Goal: Task Accomplishment & Management: Complete application form

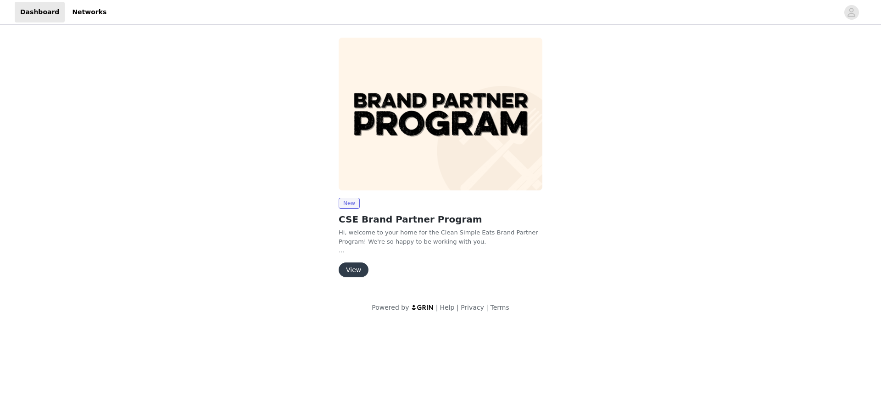
click at [359, 269] on button "View" at bounding box center [354, 269] width 30 height 15
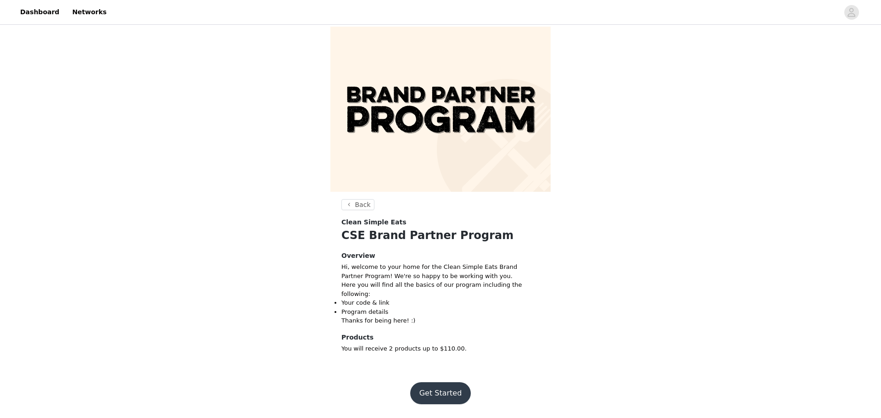
click at [429, 389] on button "Get Started" at bounding box center [440, 393] width 61 height 22
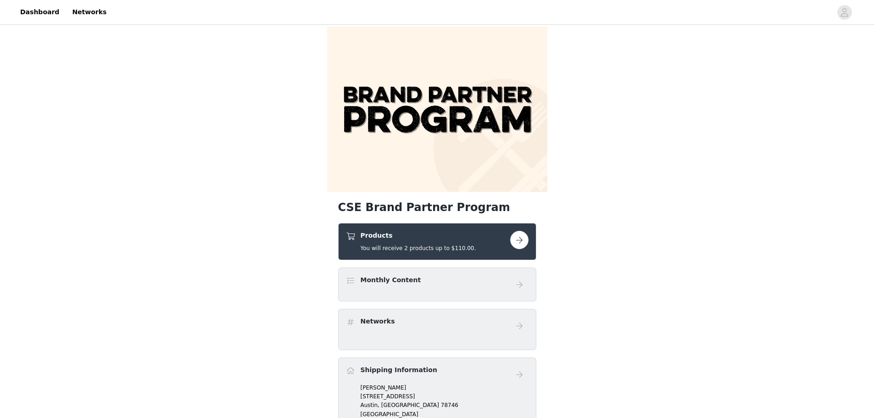
click at [519, 244] on button "button" at bounding box center [519, 240] width 18 height 18
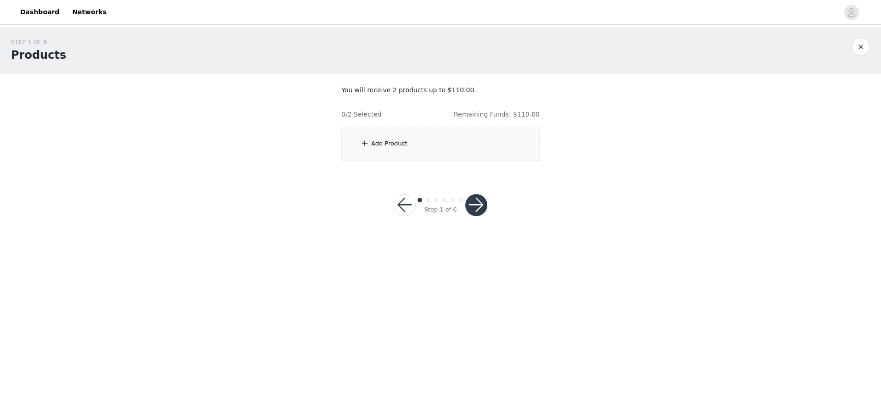
click at [392, 145] on div "Add Product" at bounding box center [389, 143] width 36 height 9
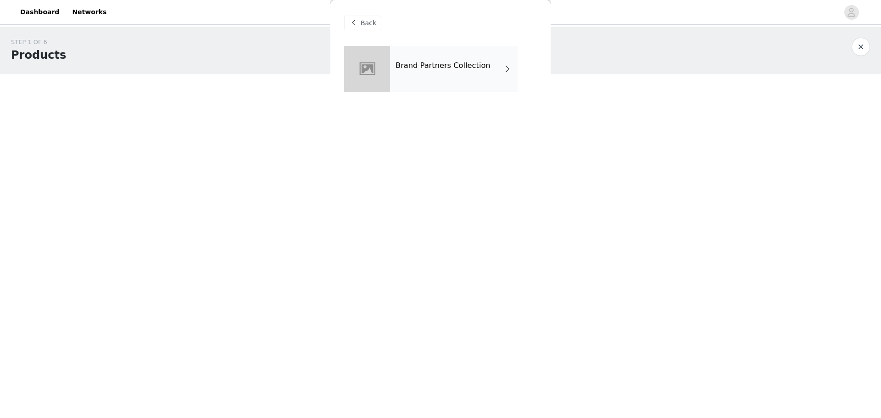
click at [449, 66] on h4 "Brand Partners Collection" at bounding box center [442, 65] width 95 height 8
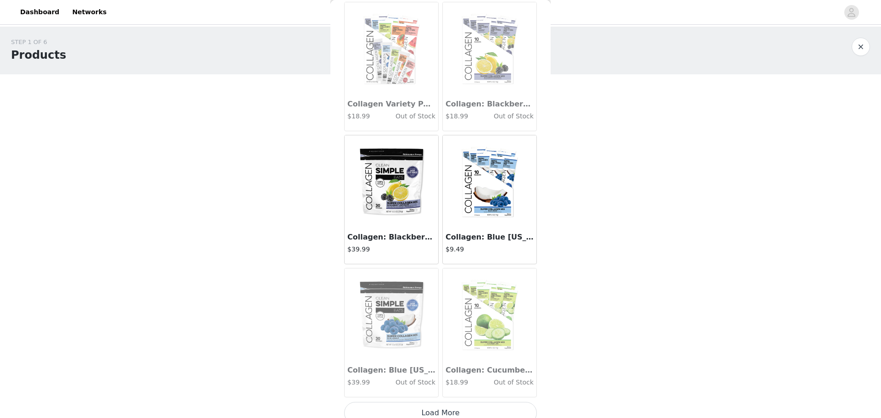
scroll to position [986, 0]
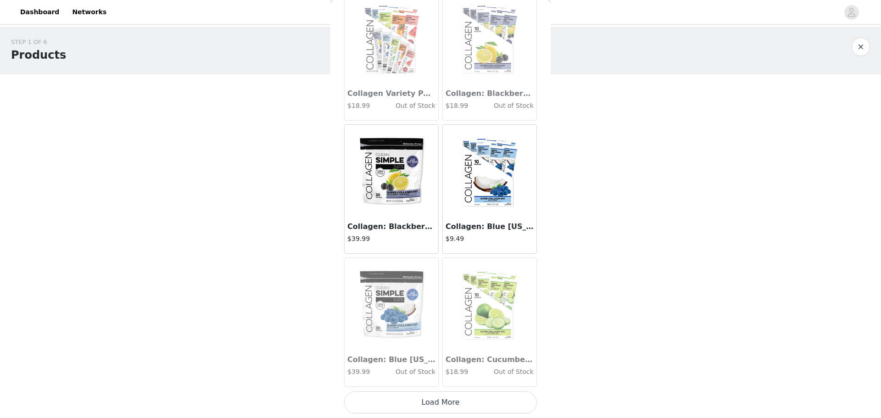
click at [460, 406] on button "Load More" at bounding box center [440, 402] width 193 height 22
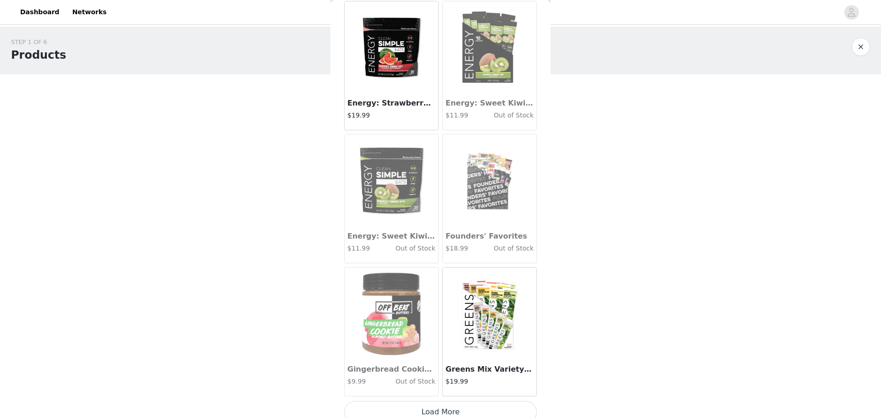
scroll to position [2316, 0]
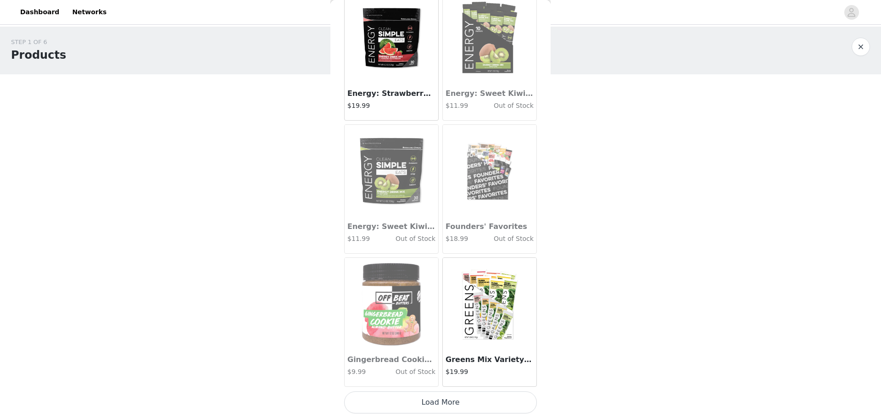
click at [446, 405] on button "Load More" at bounding box center [440, 402] width 193 height 22
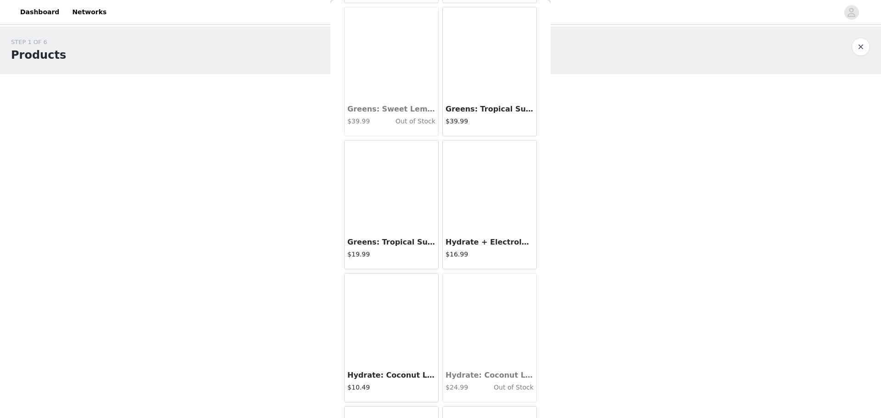
scroll to position [3142, 0]
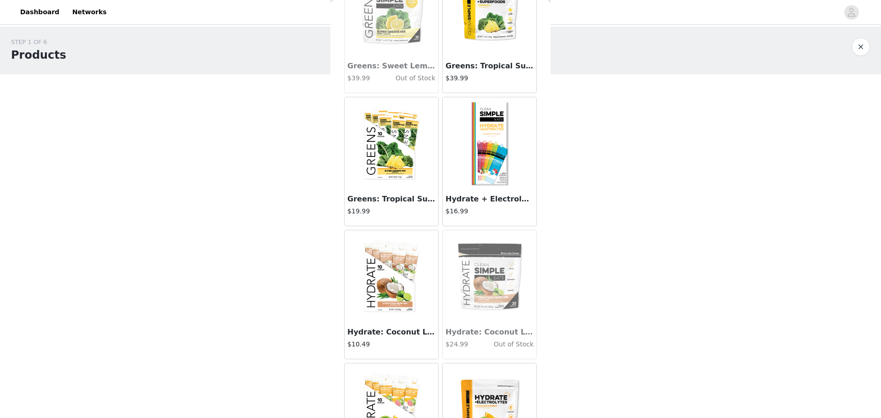
click at [476, 194] on h3 "Hydrate + Electrolytes: Variety Pack (10 Single Serving Stick Packs)" at bounding box center [489, 199] width 88 height 11
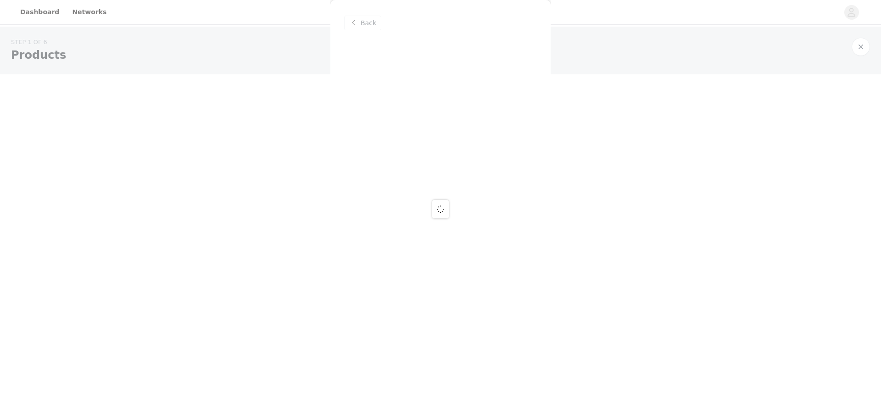
scroll to position [0, 0]
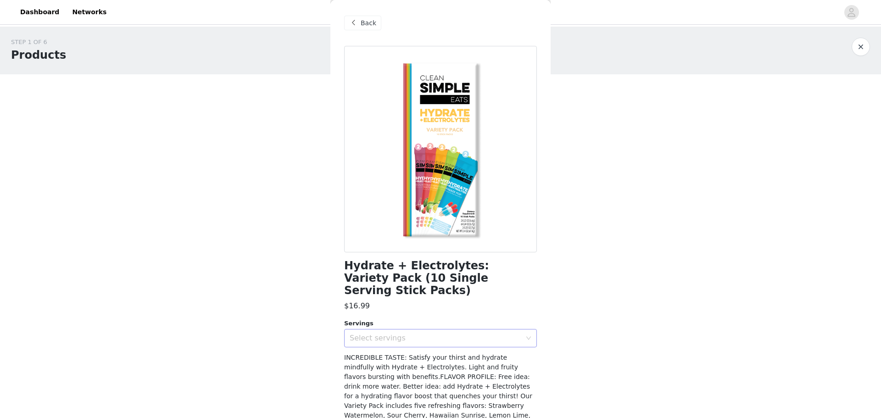
click at [400, 334] on div "Select servings" at bounding box center [436, 338] width 172 height 9
click at [385, 346] on li "10" at bounding box center [437, 346] width 186 height 15
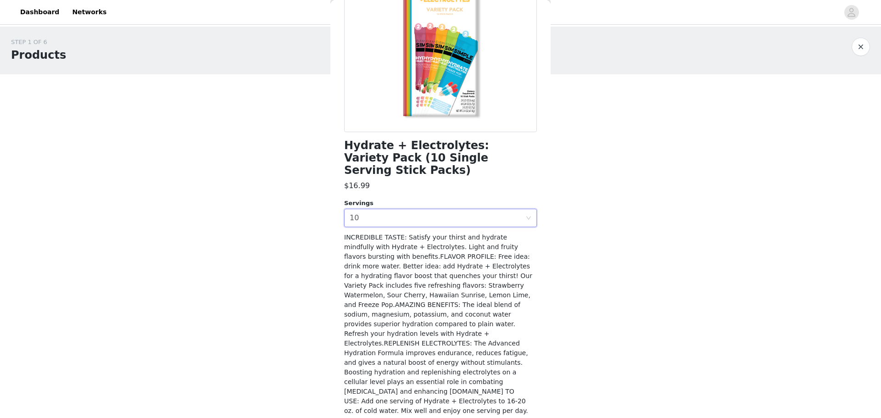
scroll to position [125, 0]
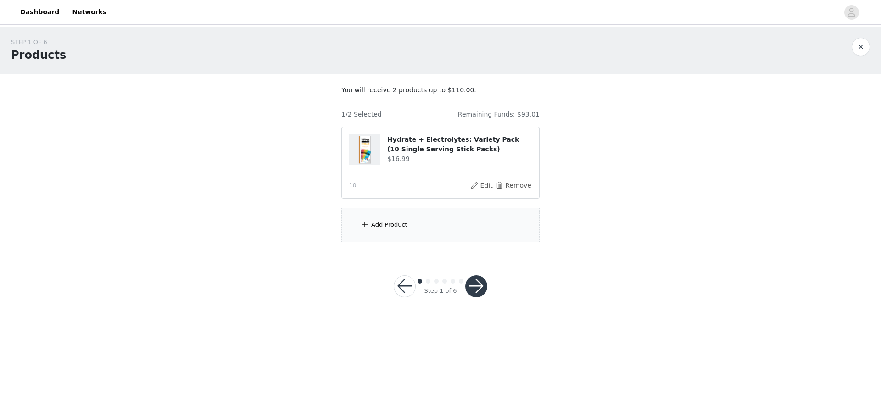
click at [396, 226] on div "Add Product" at bounding box center [389, 224] width 36 height 9
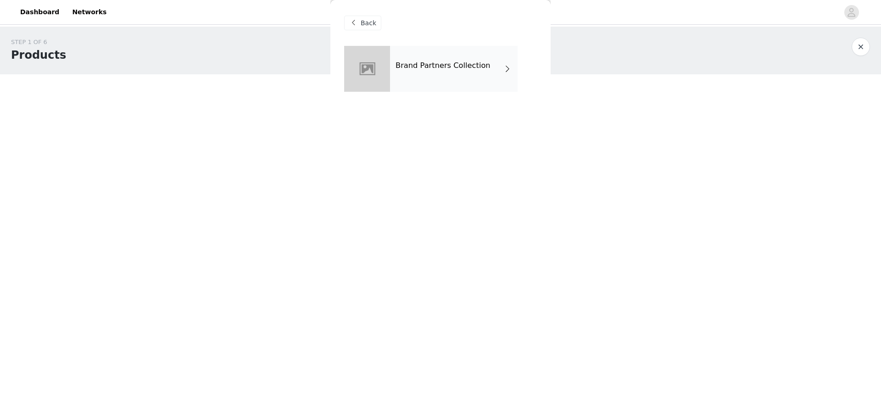
click at [442, 81] on div "Brand Partners Collection" at bounding box center [454, 69] width 128 height 46
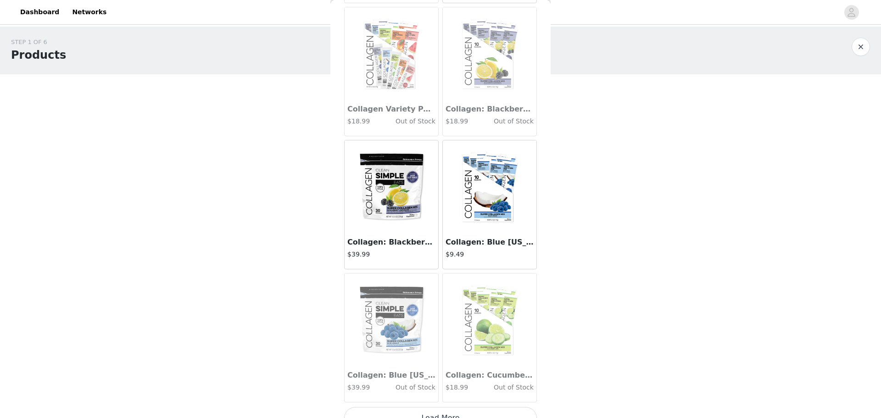
scroll to position [986, 0]
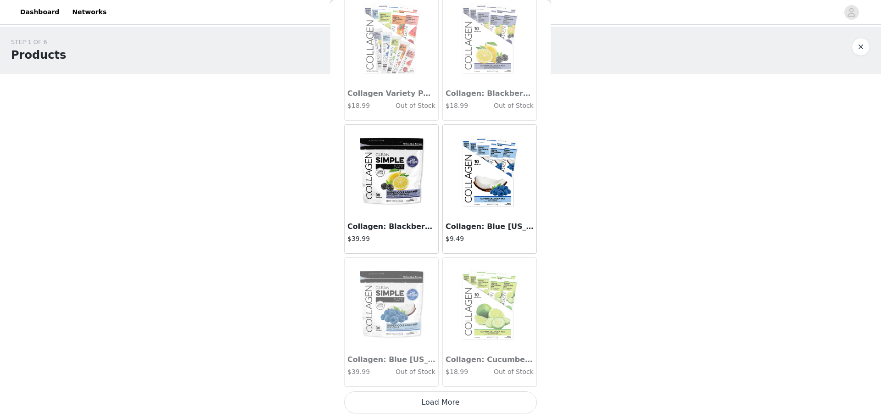
click at [442, 402] on button "Load More" at bounding box center [440, 402] width 193 height 22
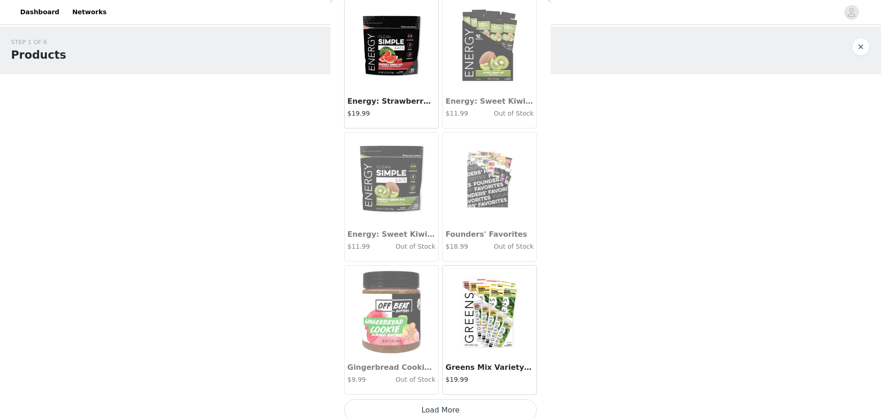
scroll to position [2316, 0]
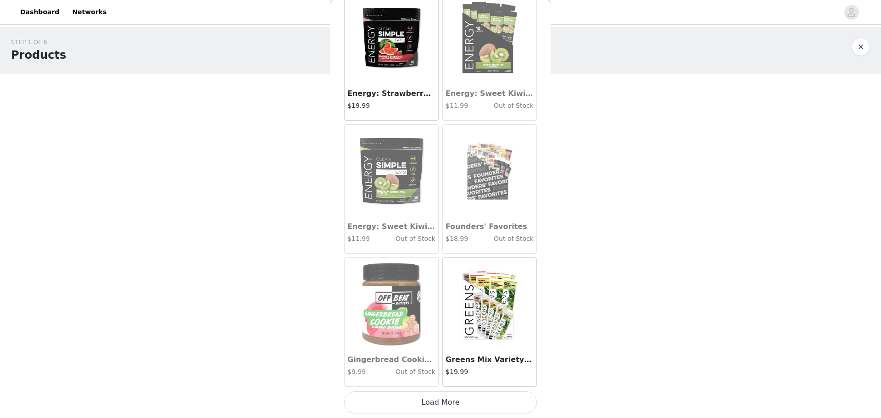
click at [462, 406] on button "Load More" at bounding box center [440, 402] width 193 height 22
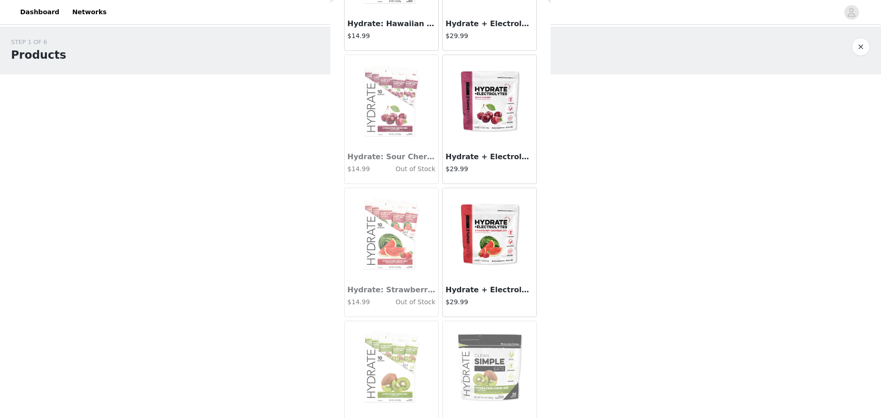
scroll to position [3601, 0]
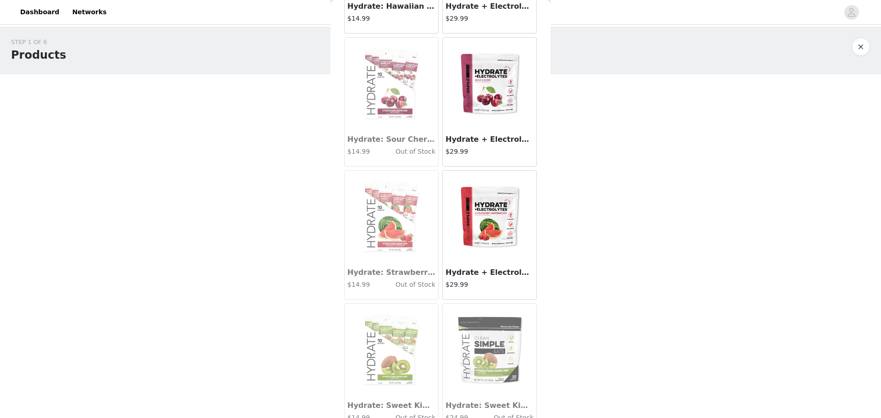
click at [477, 243] on img at bounding box center [490, 217] width 92 height 92
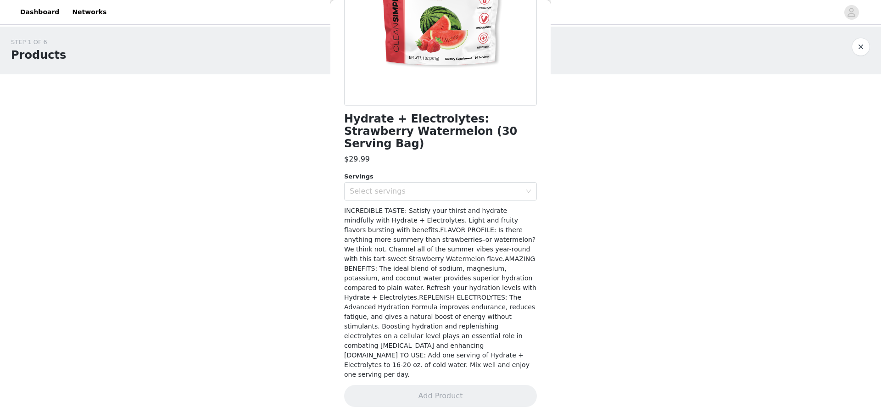
scroll to position [115, 0]
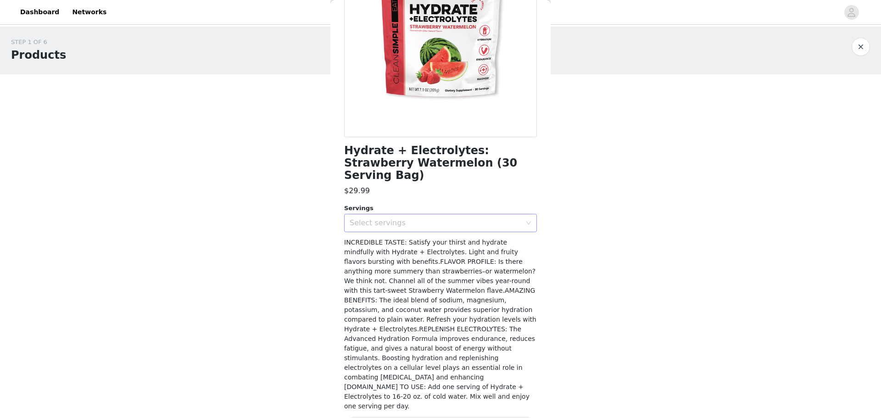
click at [423, 218] on div "Select servings" at bounding box center [436, 222] width 172 height 9
click at [410, 233] on li "30" at bounding box center [437, 230] width 186 height 15
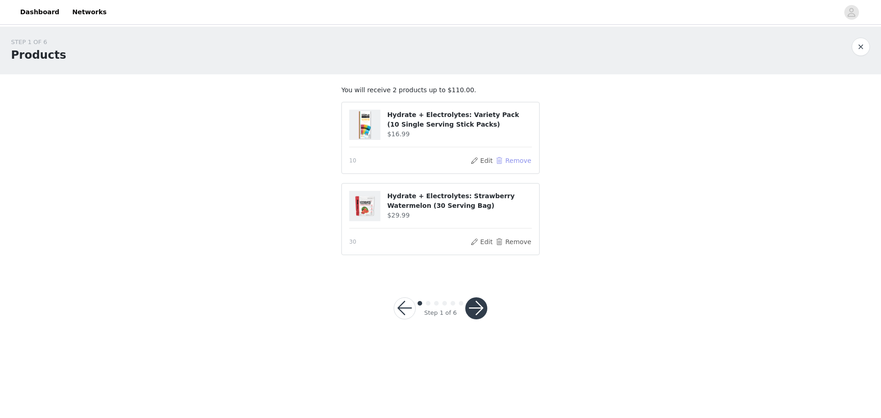
click at [506, 159] on button "Remove" at bounding box center [513, 160] width 37 height 11
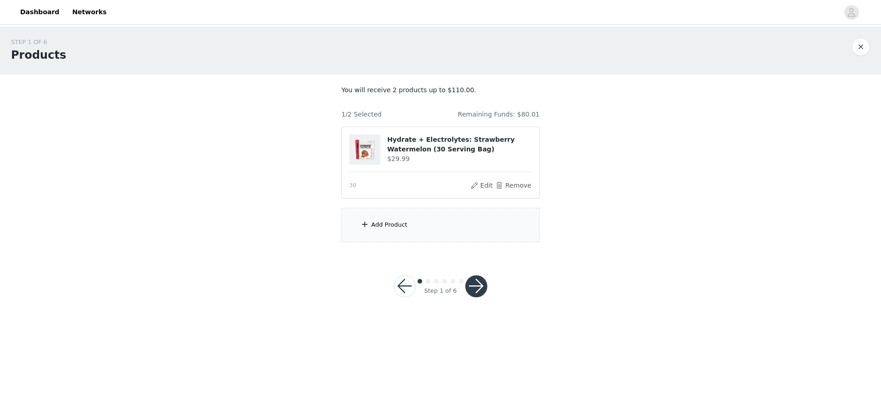
click at [383, 227] on div "Add Product" at bounding box center [389, 224] width 36 height 9
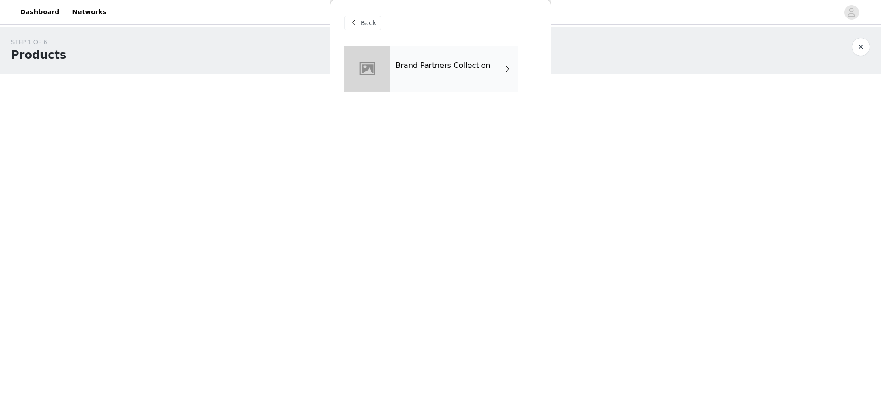
click at [442, 56] on div "Brand Partners Collection" at bounding box center [454, 69] width 128 height 46
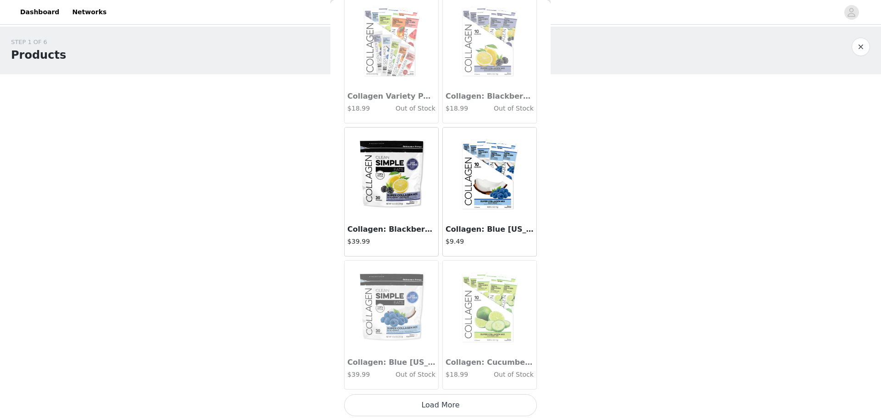
scroll to position [986, 0]
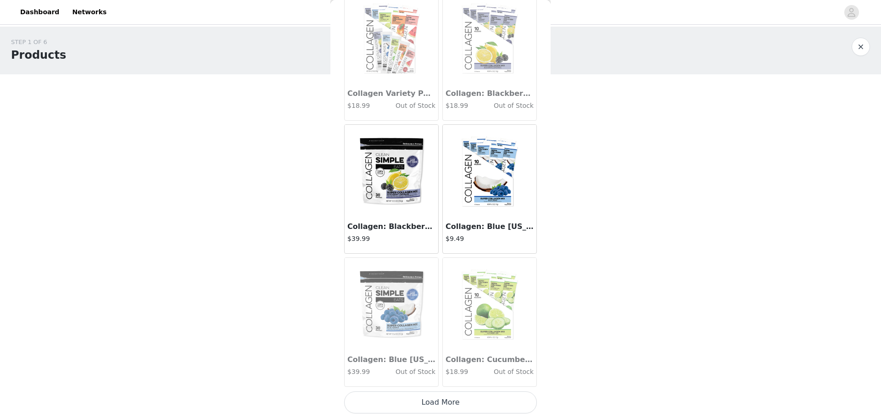
click at [435, 406] on button "Load More" at bounding box center [440, 402] width 193 height 22
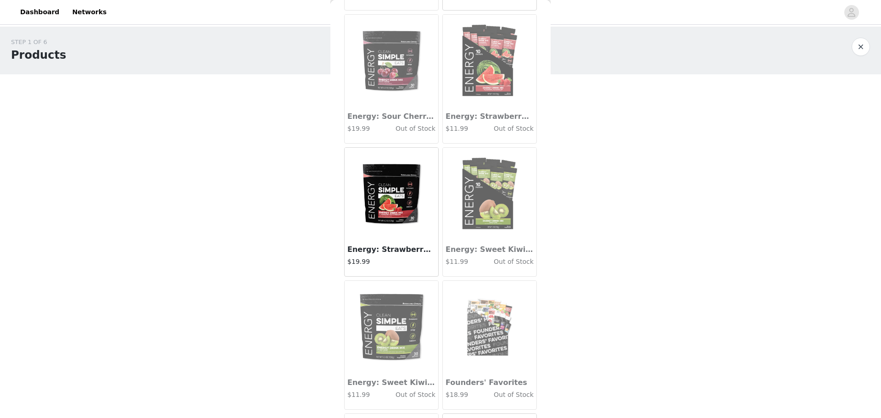
scroll to position [2316, 0]
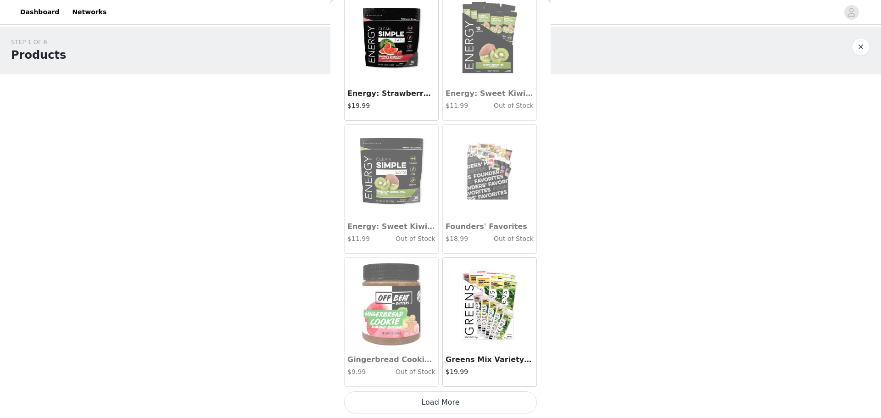
click at [441, 400] on button "Load More" at bounding box center [440, 402] width 193 height 22
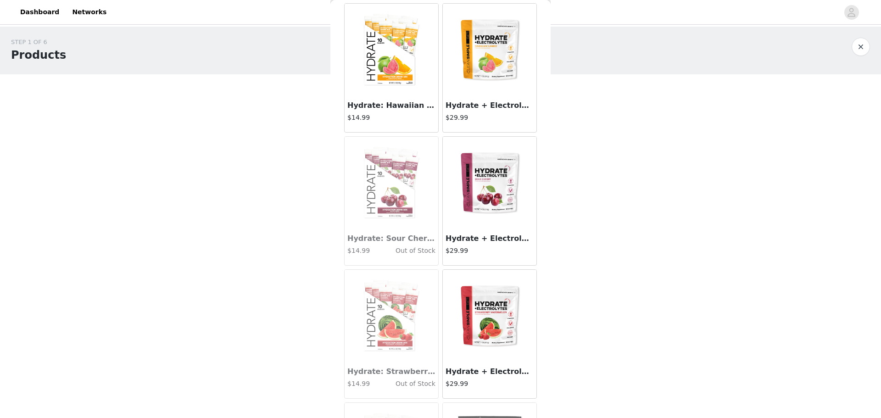
scroll to position [3647, 0]
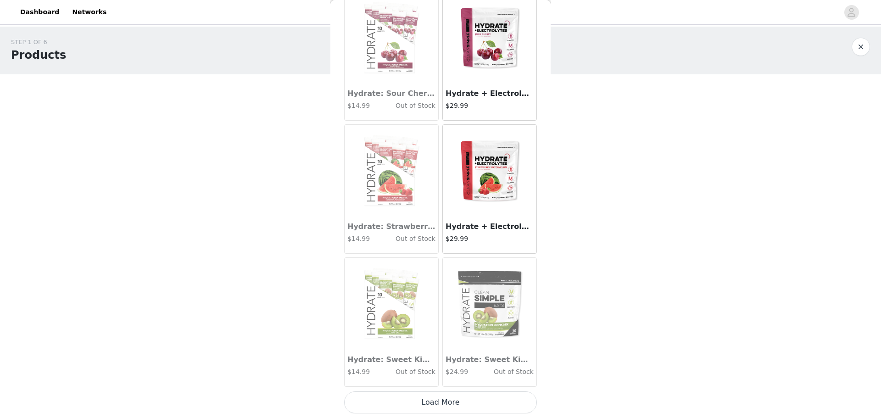
click at [457, 401] on button "Load More" at bounding box center [440, 402] width 193 height 22
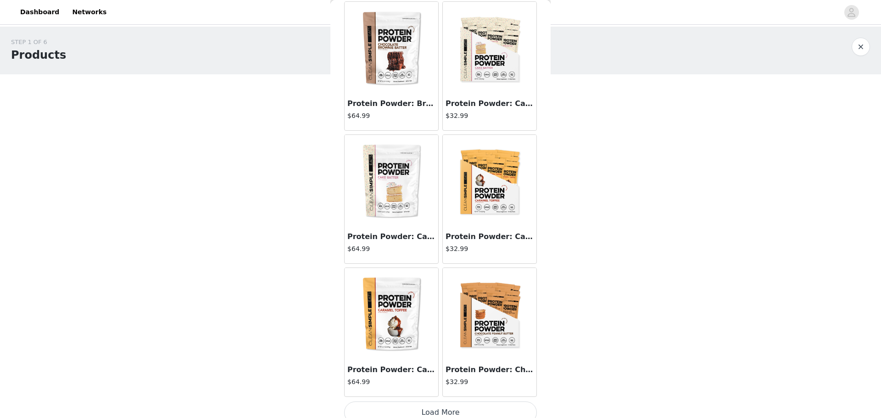
scroll to position [4977, 0]
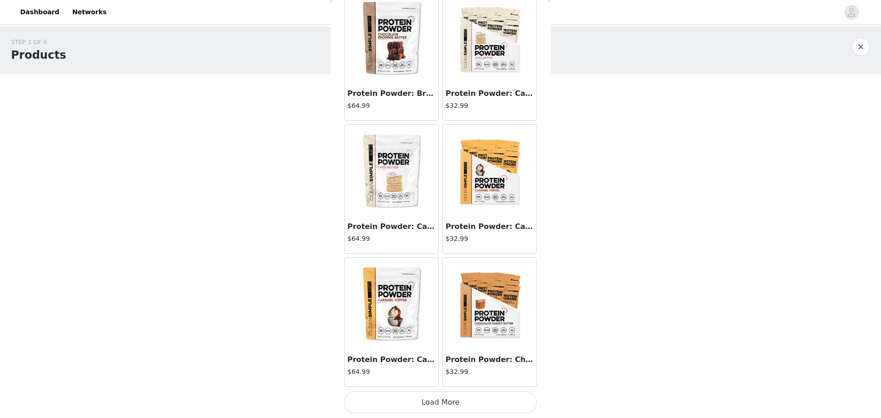
click at [448, 401] on button "Load More" at bounding box center [440, 402] width 193 height 22
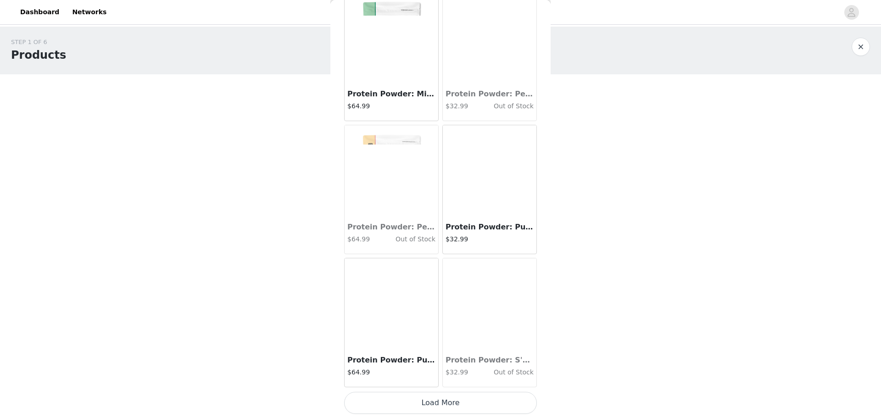
scroll to position [6308, 0]
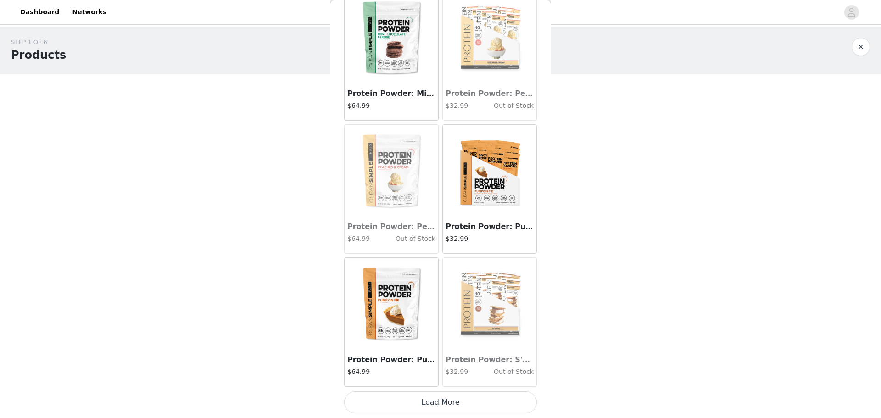
click at [436, 399] on button "Load More" at bounding box center [440, 402] width 193 height 22
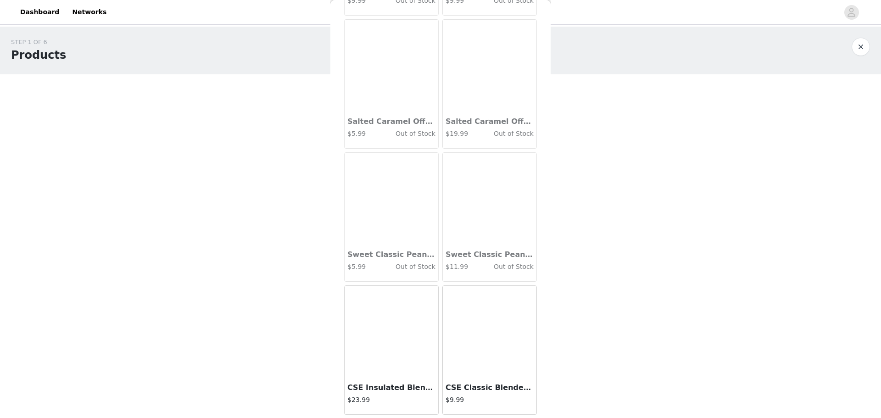
scroll to position [7638, 0]
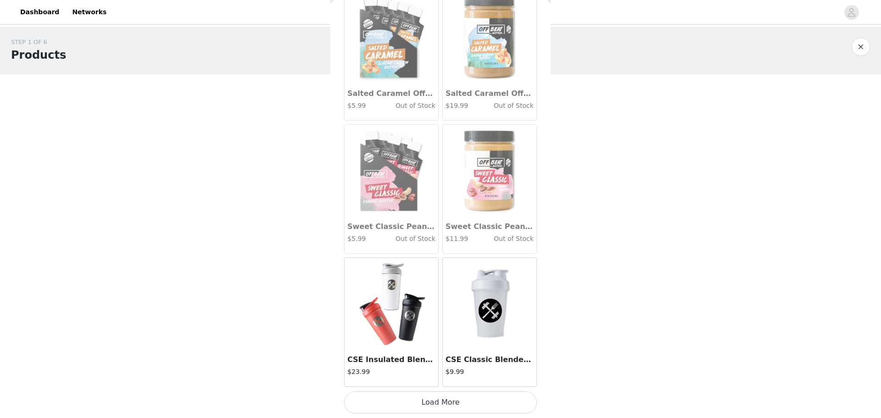
click at [449, 405] on button "Load More" at bounding box center [440, 402] width 193 height 22
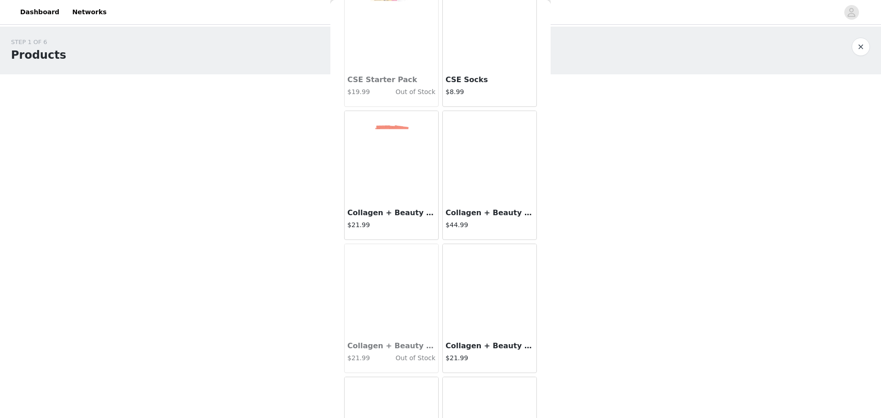
scroll to position [8326, 0]
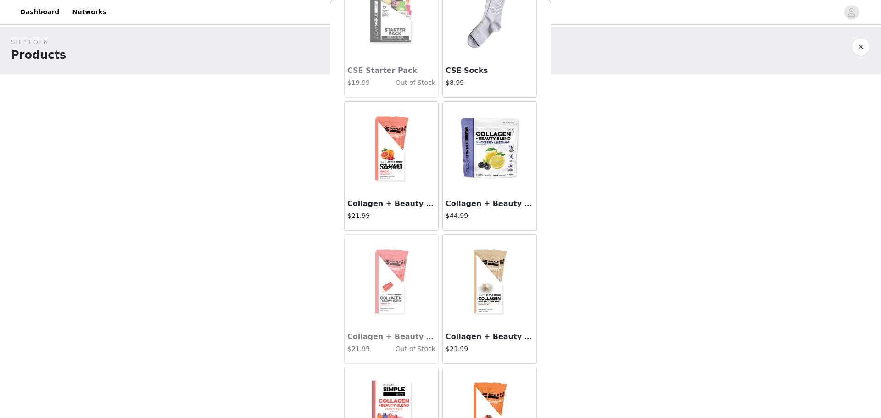
click at [477, 178] on img at bounding box center [490, 148] width 92 height 92
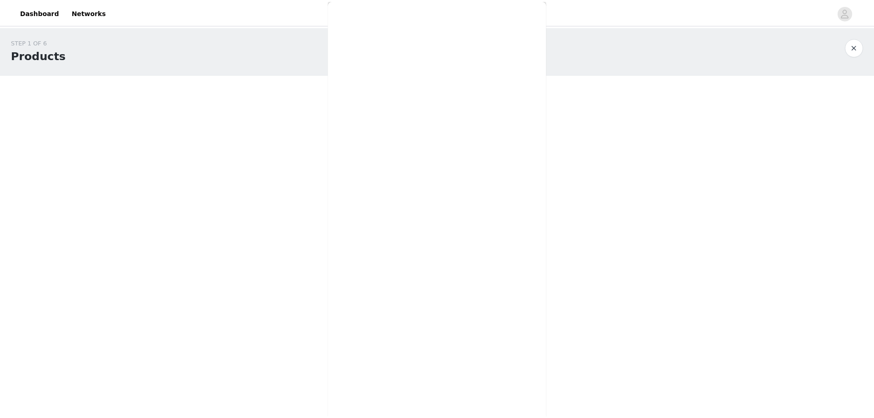
scroll to position [125, 0]
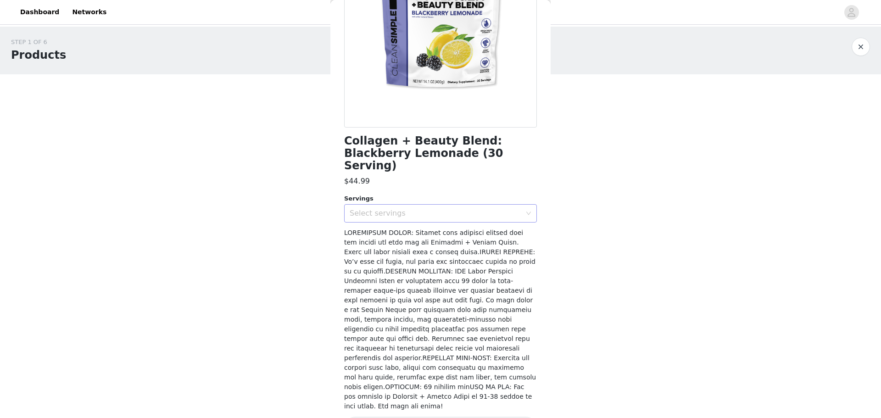
click at [454, 209] on div "Select servings" at bounding box center [436, 213] width 172 height 9
click at [411, 223] on li "30" at bounding box center [437, 221] width 186 height 15
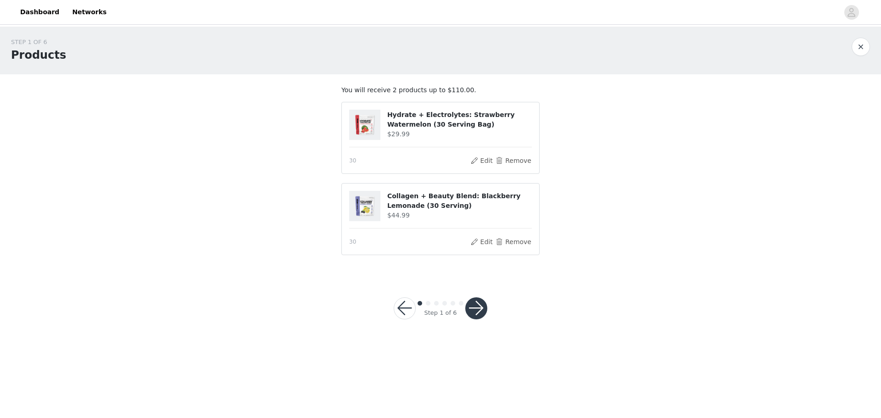
click at [479, 307] on button "button" at bounding box center [476, 308] width 22 height 22
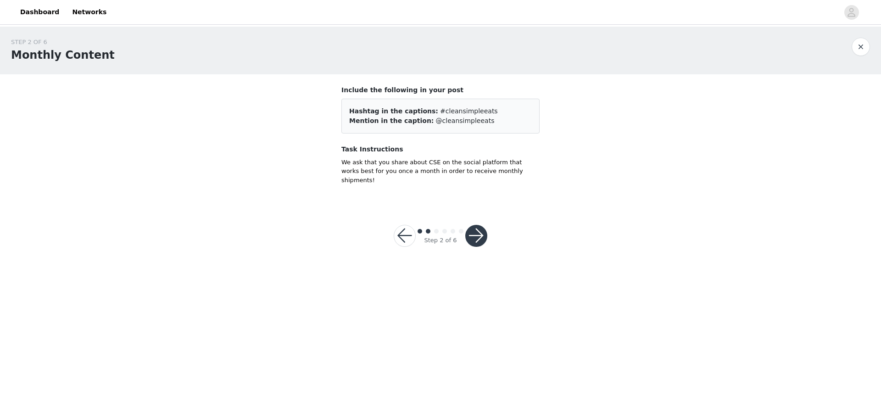
click at [477, 227] on button "button" at bounding box center [476, 236] width 22 height 22
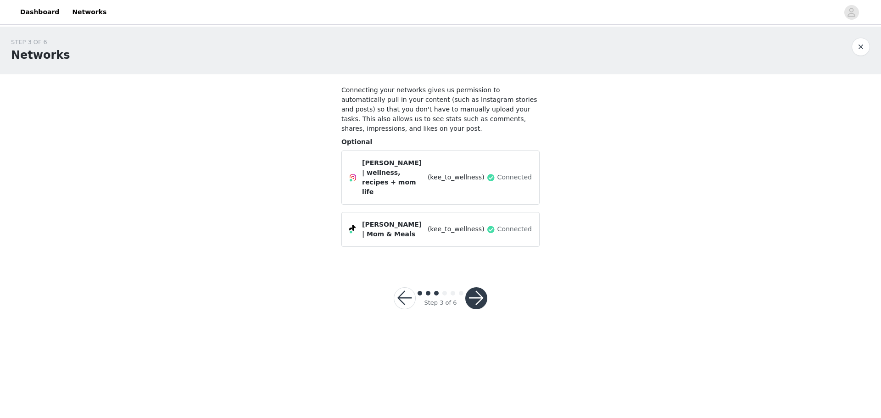
click at [473, 287] on button "button" at bounding box center [476, 298] width 22 height 22
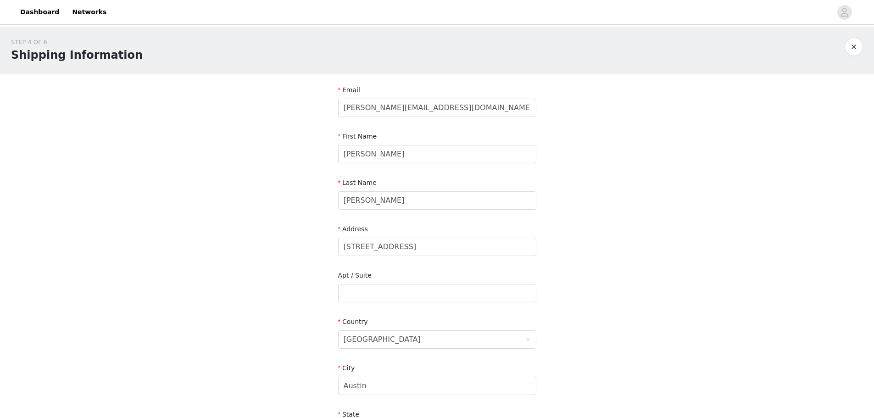
scroll to position [46, 0]
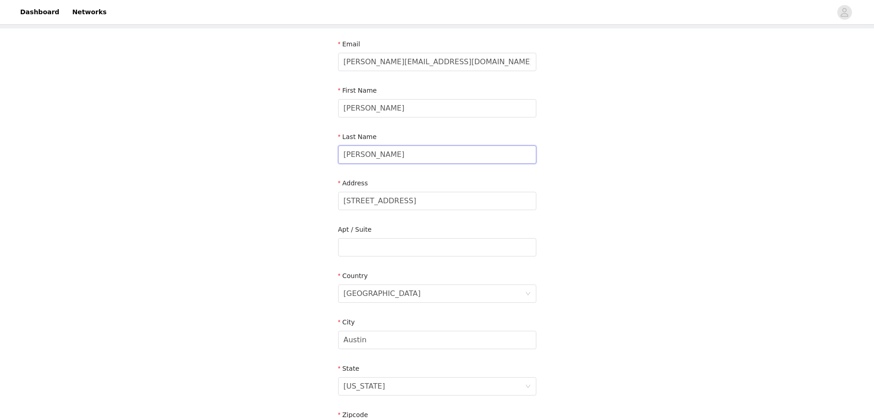
drag, startPoint x: 389, startPoint y: 155, endPoint x: 296, endPoint y: 141, distance: 93.2
click at [296, 141] on div "STEP 4 OF 6 Shipping Information Email [PERSON_NAME][EMAIL_ADDRESS][DOMAIN_NAME…" at bounding box center [437, 247] width 874 height 533
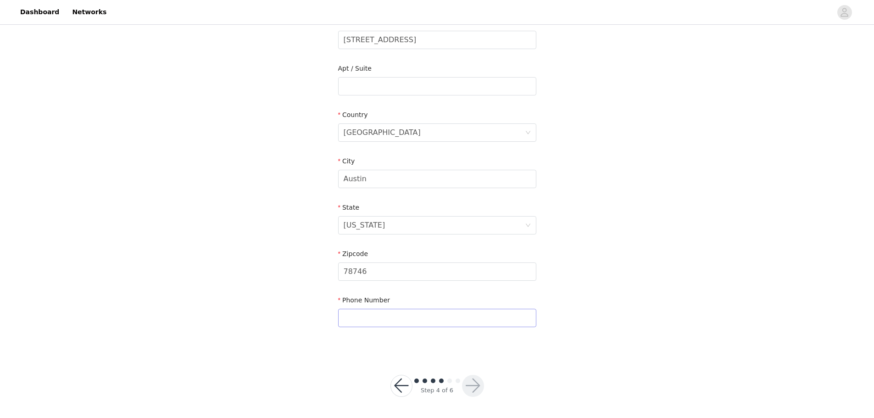
scroll to position [208, 0]
type input "Kee"
click at [373, 313] on input "text" at bounding box center [437, 317] width 198 height 18
type input "5125019999"
click at [480, 390] on button "button" at bounding box center [473, 385] width 22 height 22
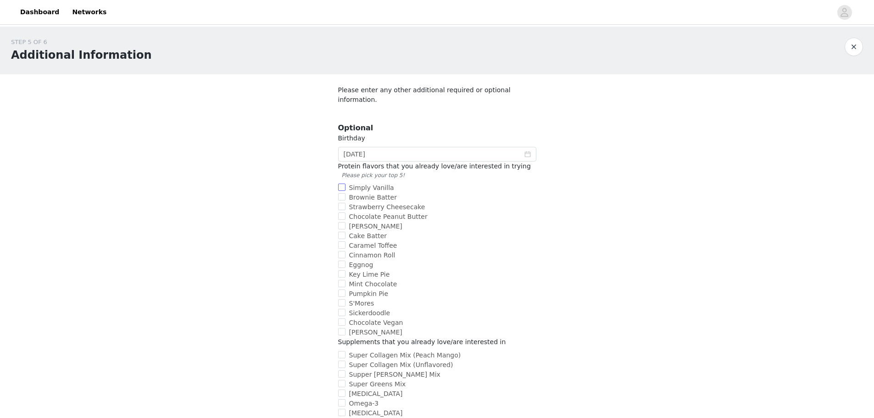
click at [340, 184] on input "Simply Vanilla" at bounding box center [341, 187] width 7 height 7
checkbox input "true"
click at [341, 193] on input "Brownie Batter" at bounding box center [341, 196] width 7 height 7
checkbox input "true"
click at [342, 212] on input "Chocolate Peanut Butter" at bounding box center [341, 215] width 7 height 7
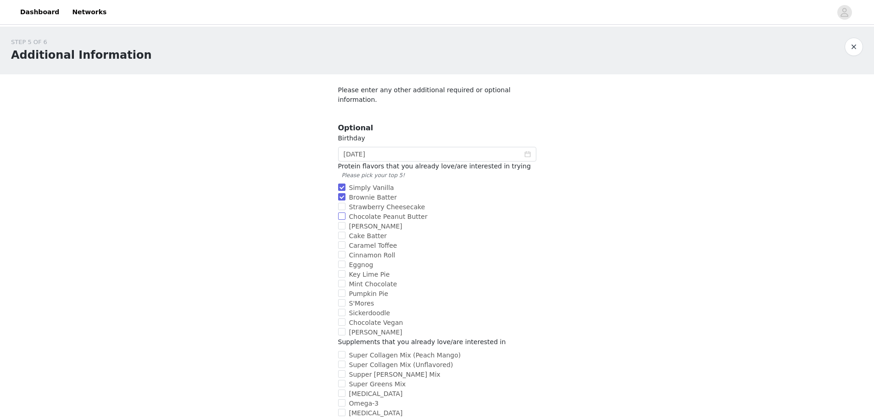
checkbox input "true"
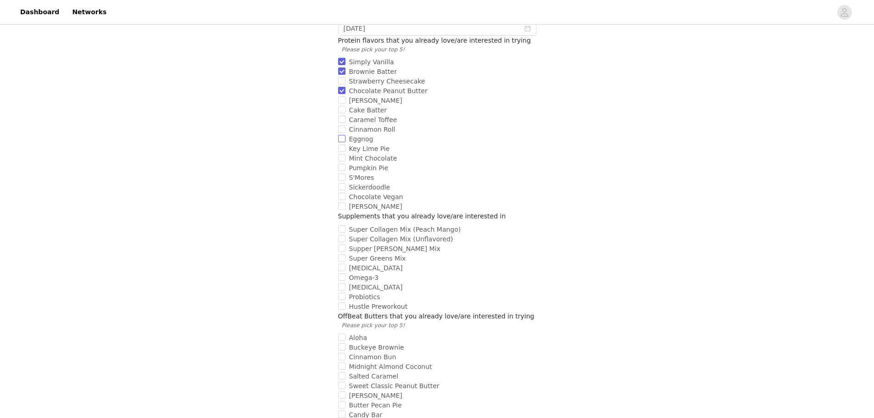
scroll to position [138, 0]
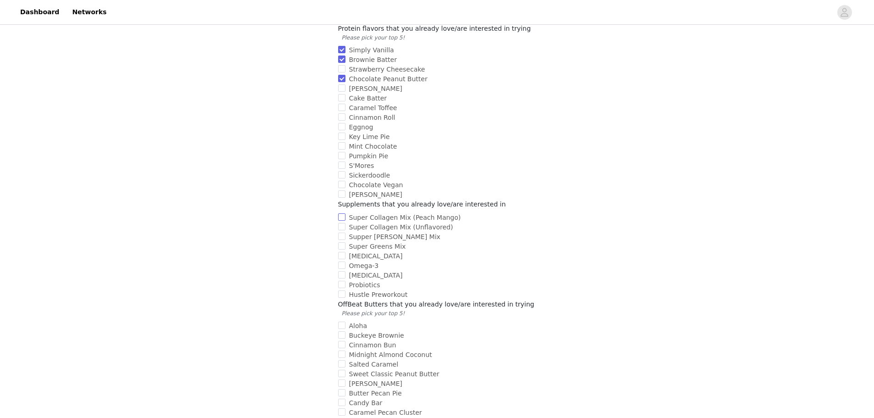
click at [342, 213] on input "Super Collagen Mix (Peach Mango)" at bounding box center [341, 216] width 7 height 7
checkbox input "true"
click at [343, 252] on input "[MEDICAL_DATA]" at bounding box center [341, 255] width 7 height 7
checkbox input "true"
click at [342, 262] on input "Omega-3" at bounding box center [341, 265] width 7 height 7
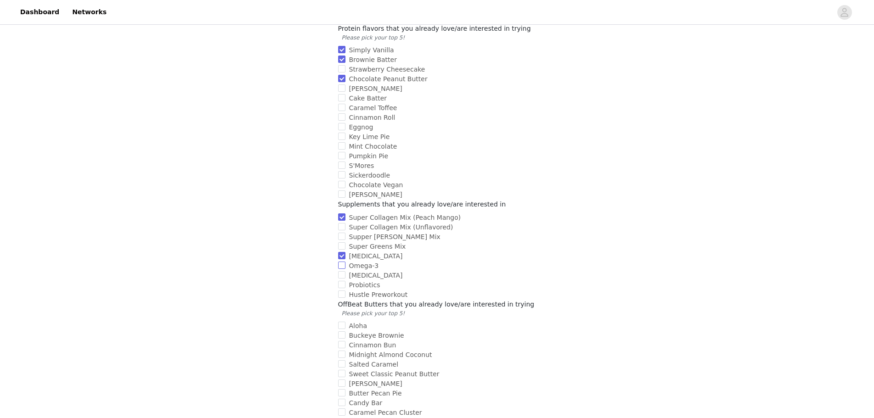
checkbox input "true"
click at [343, 271] on input "[MEDICAL_DATA]" at bounding box center [341, 274] width 7 height 7
checkbox input "true"
click at [341, 281] on input "Probiotics" at bounding box center [341, 284] width 7 height 7
checkbox input "true"
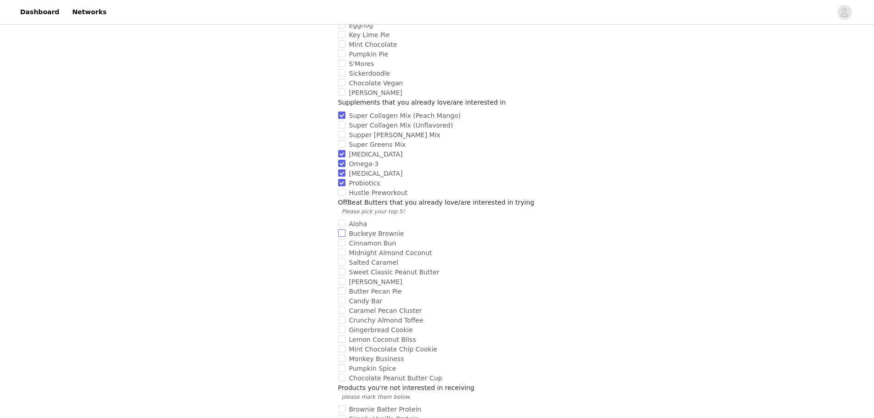
scroll to position [275, 0]
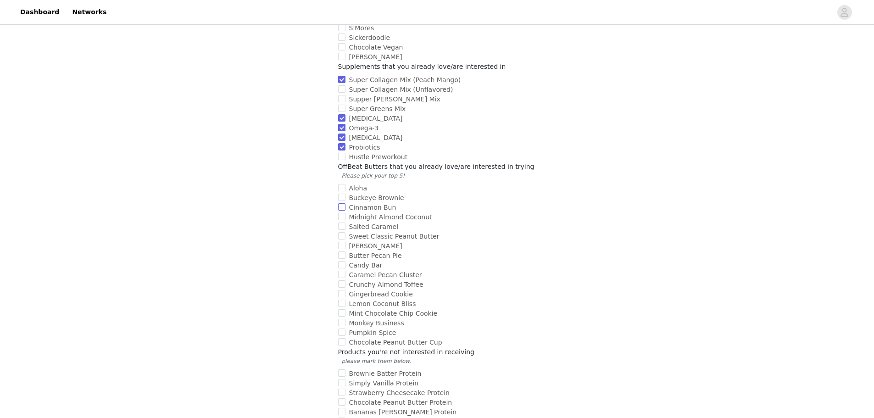
click at [342, 203] on input "Cinnamon Bun" at bounding box center [341, 206] width 7 height 7
checkbox input "true"
click at [343, 232] on input "Sweet Classic Peanut Butter" at bounding box center [341, 235] width 7 height 7
checkbox input "true"
click at [343, 251] on input "Butter Pecan Pie" at bounding box center [341, 254] width 7 height 7
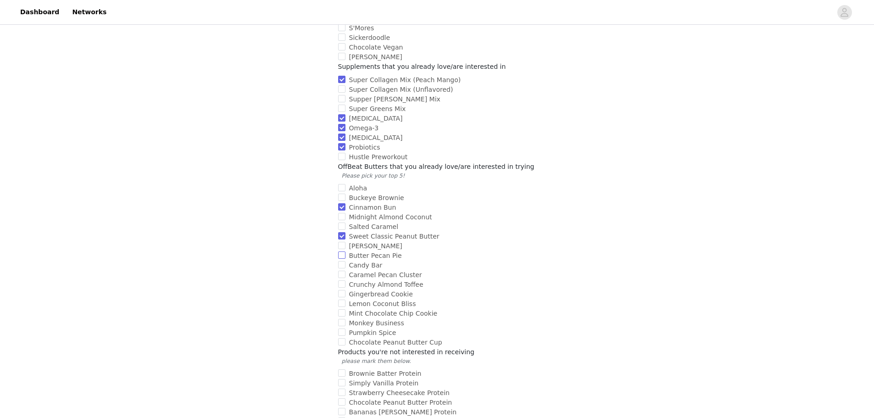
checkbox input "true"
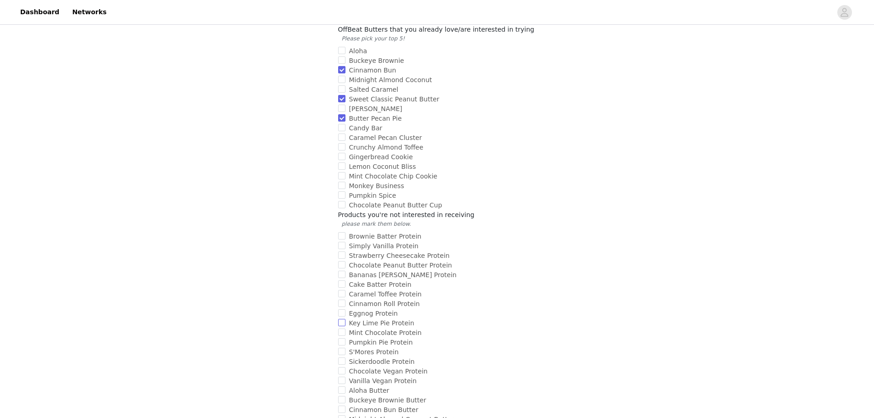
scroll to position [413, 0]
click at [343, 200] on input "Chocolate Peanut Butter Cup" at bounding box center [341, 203] width 7 height 7
checkbox input "true"
click at [343, 232] on input "Brownie Batter Protein" at bounding box center [341, 235] width 7 height 7
checkbox input "true"
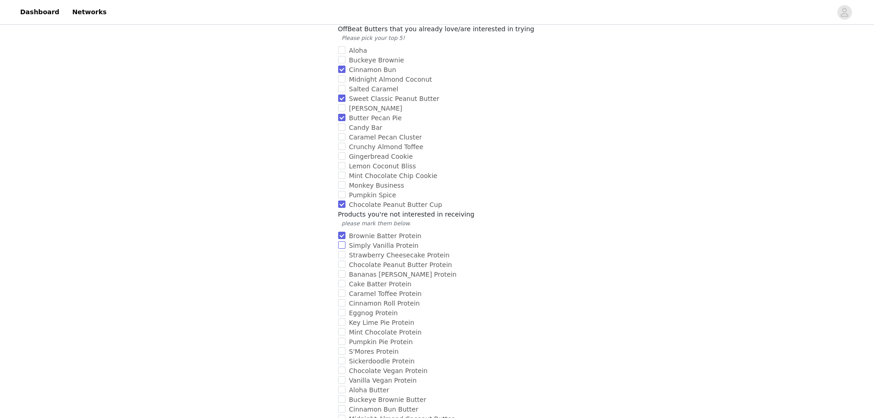
click at [342, 241] on input "Simply Vanilla Protein" at bounding box center [341, 244] width 7 height 7
checkbox input "true"
click at [340, 261] on input "Chocolate Peanut Butter Protein" at bounding box center [341, 264] width 7 height 7
checkbox input "true"
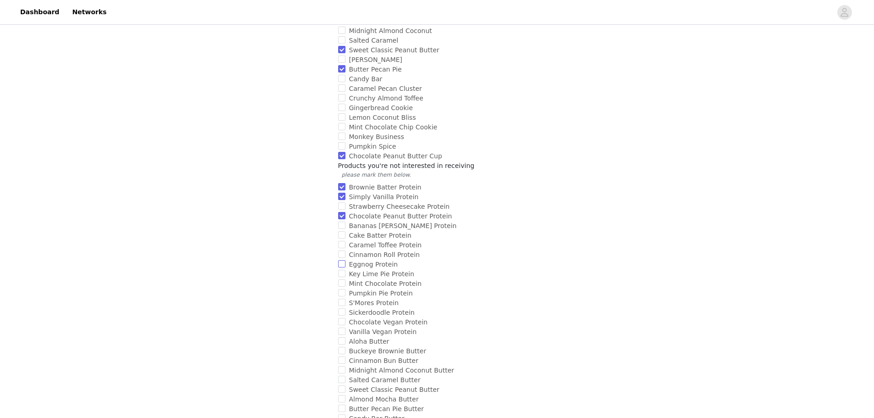
scroll to position [505, 0]
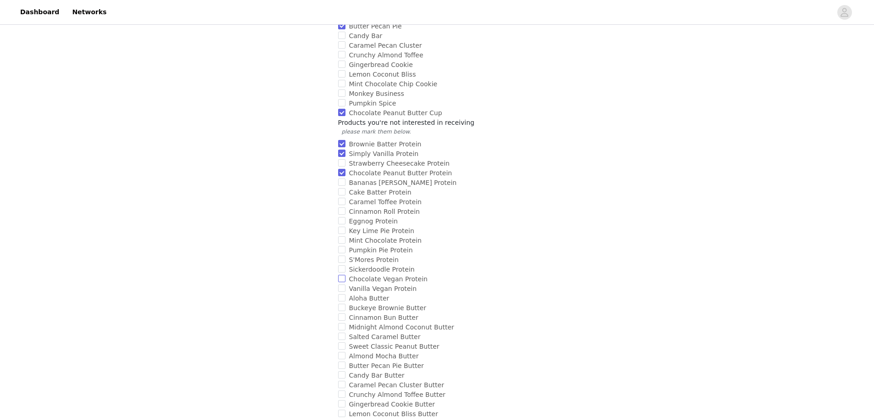
click at [342, 275] on input "Chocolate Vegan Protein" at bounding box center [341, 278] width 7 height 7
checkbox input "true"
click at [341, 284] on input "Vanilla Vegan Protein" at bounding box center [341, 287] width 7 height 7
checkbox input "true"
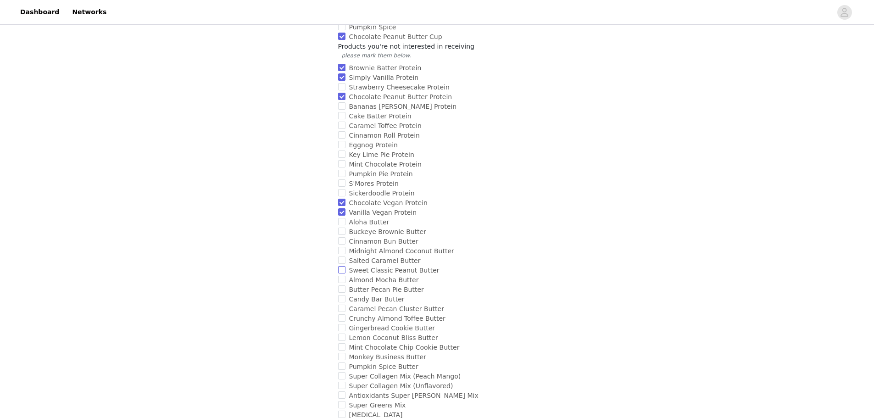
scroll to position [596, 0]
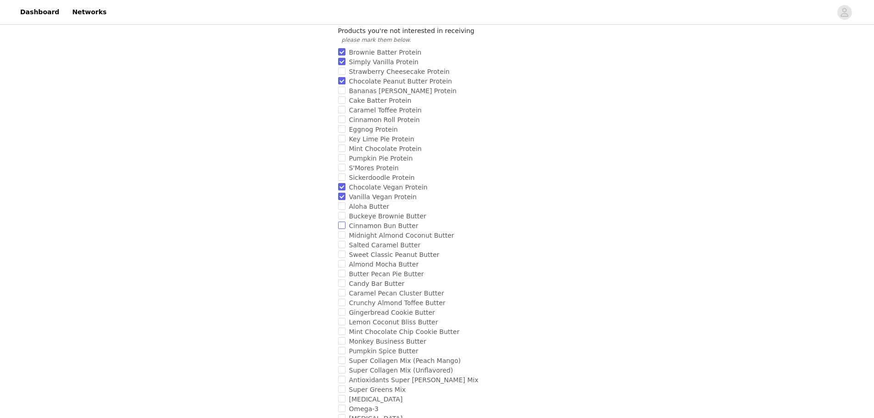
click at [343, 222] on input "Cinnamon Bun Butter" at bounding box center [341, 225] width 7 height 7
checkbox input "true"
click at [344, 250] on input "Sweet Classic Peanut Butter" at bounding box center [341, 253] width 7 height 7
checkbox input "true"
click at [340, 270] on input "Butter Pecan Pie Butter" at bounding box center [341, 273] width 7 height 7
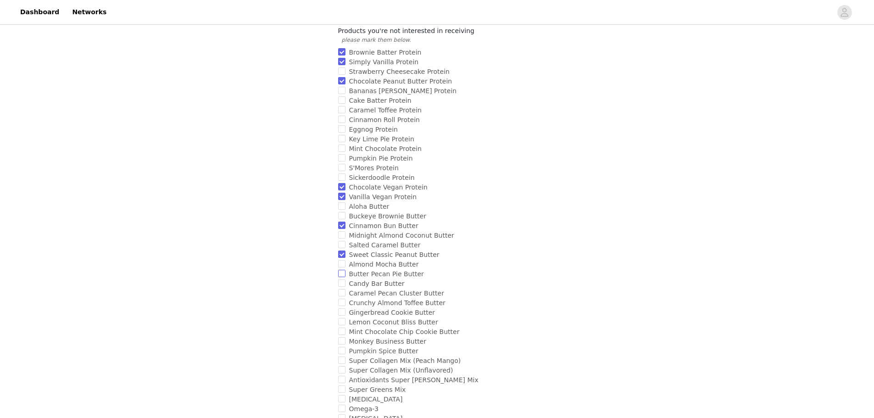
checkbox input "true"
click at [339, 289] on input "Caramel Pecan Cluster Butter" at bounding box center [341, 292] width 7 height 7
checkbox input "true"
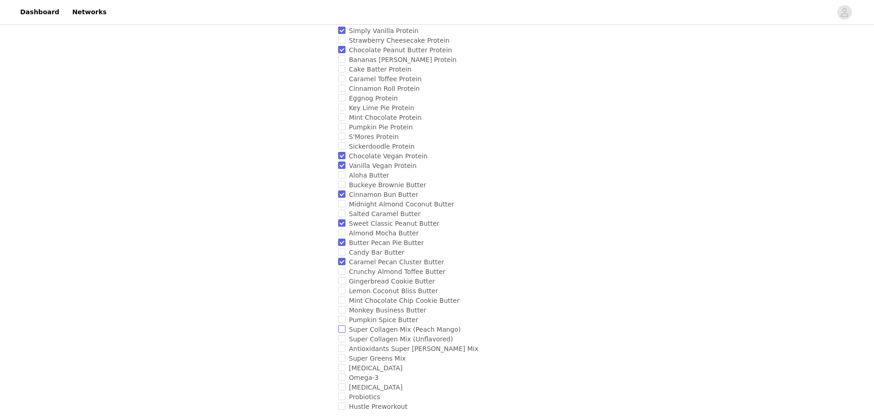
scroll to position [642, 0]
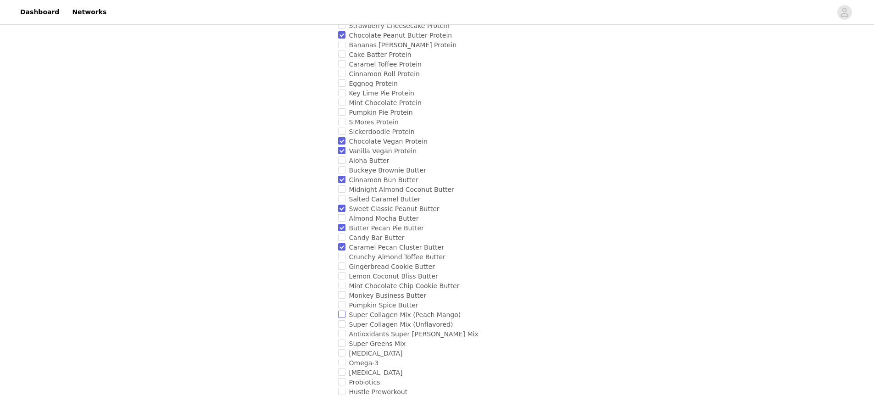
click at [340, 311] on input "Super Collagen Mix (Peach Mango)" at bounding box center [341, 314] width 7 height 7
checkbox input "true"
click at [340, 320] on input "Super Collagen Mix (Unflavored)" at bounding box center [341, 323] width 7 height 7
checkbox input "true"
click at [344, 330] on input "Antioxidants Super [PERSON_NAME] Mix" at bounding box center [341, 333] width 7 height 7
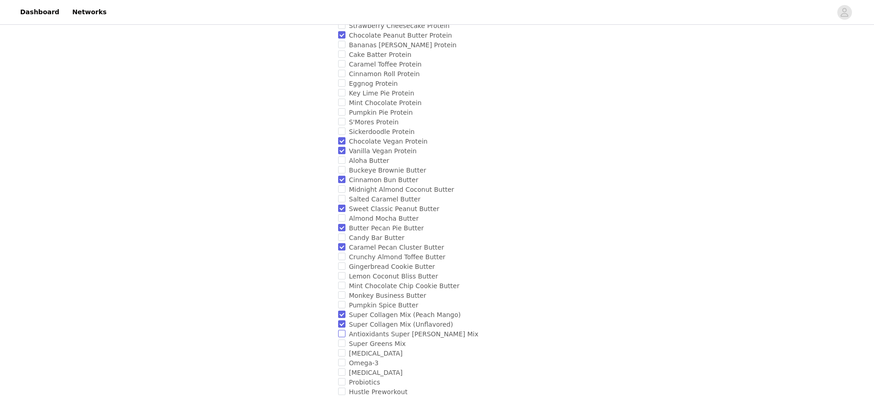
checkbox input "true"
click at [338, 349] on input "[MEDICAL_DATA]" at bounding box center [341, 352] width 7 height 7
checkbox input "true"
click at [339, 359] on input "Omega-3" at bounding box center [341, 362] width 7 height 7
checkbox input "true"
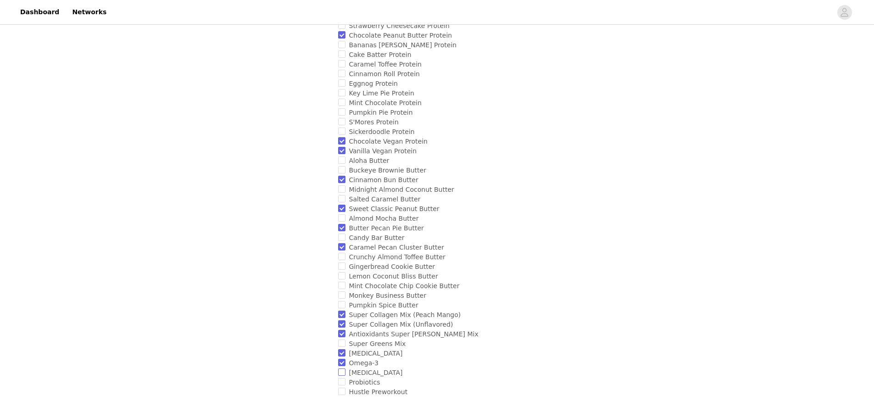
click at [343, 368] on input "[MEDICAL_DATA]" at bounding box center [341, 371] width 7 height 7
checkbox input "true"
click at [343, 378] on input "Probiotics" at bounding box center [341, 381] width 7 height 7
checkbox input "true"
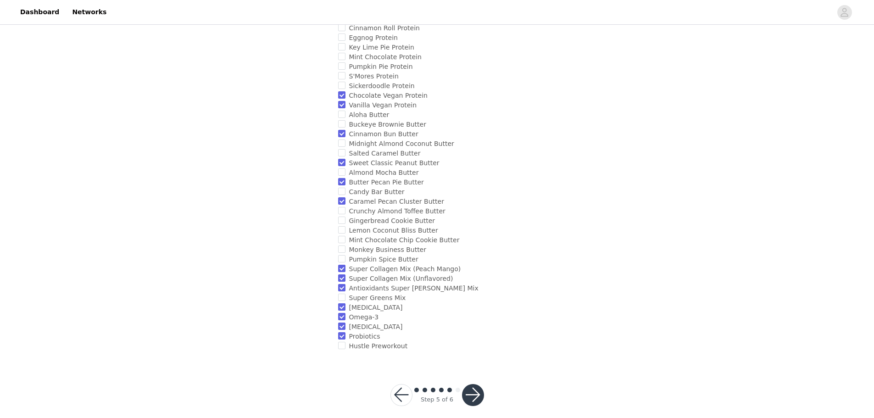
scroll to position [689, 0]
click at [465, 384] on button "button" at bounding box center [473, 395] width 22 height 22
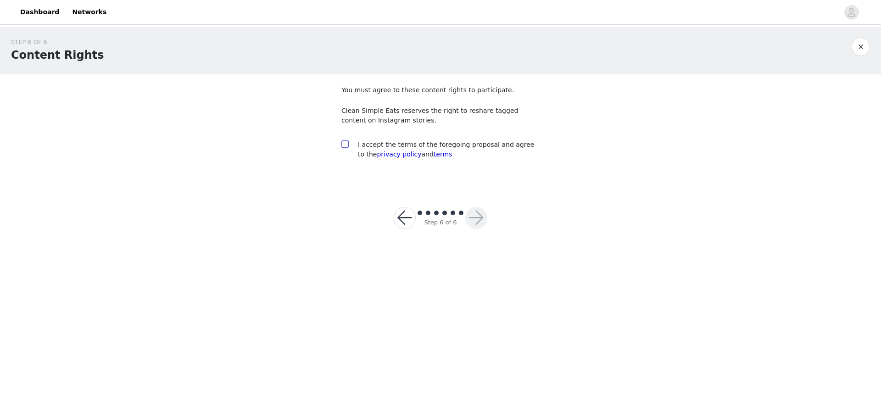
click at [345, 143] on input "checkbox" at bounding box center [344, 143] width 6 height 6
checkbox input "true"
click at [476, 215] on button "button" at bounding box center [476, 218] width 22 height 22
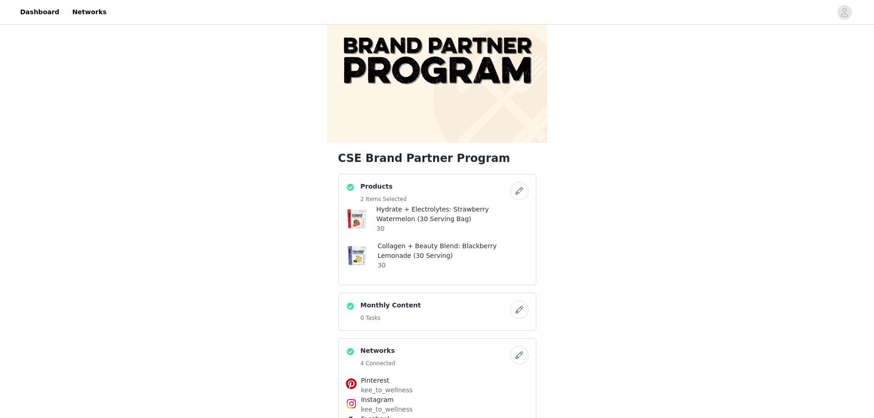
scroll to position [46, 0]
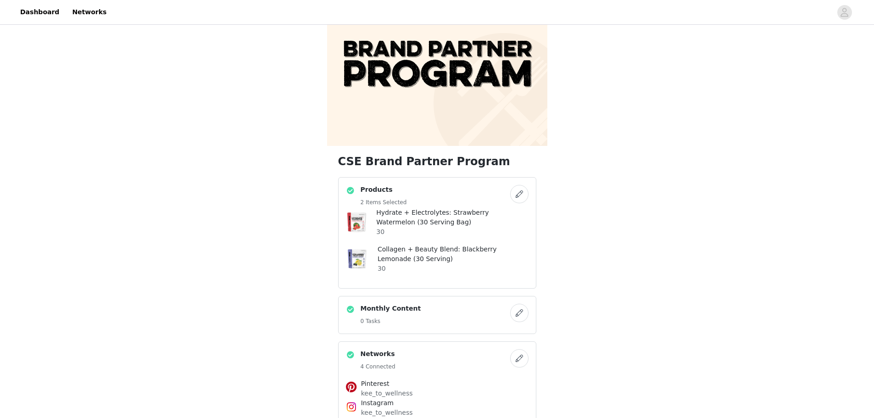
click at [517, 314] on button "button" at bounding box center [519, 313] width 18 height 18
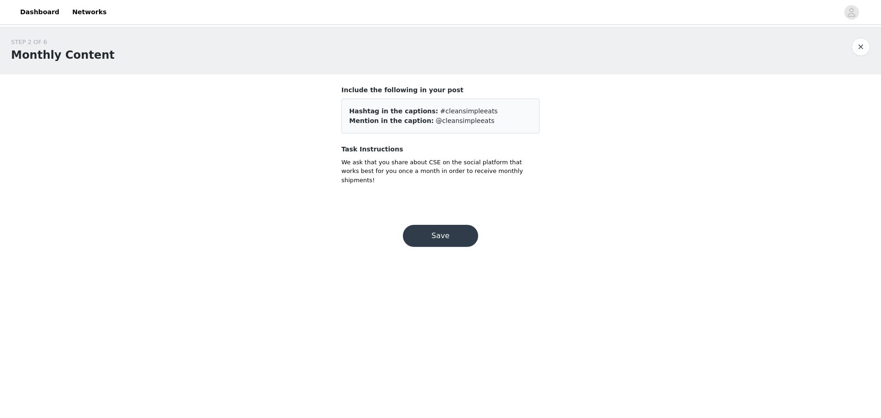
click at [430, 234] on button "Save" at bounding box center [440, 236] width 75 height 22
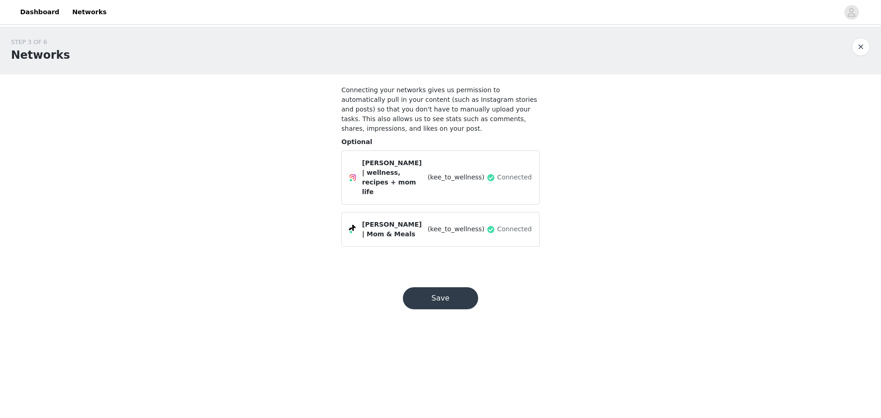
click at [445, 287] on button "Save" at bounding box center [440, 298] width 75 height 22
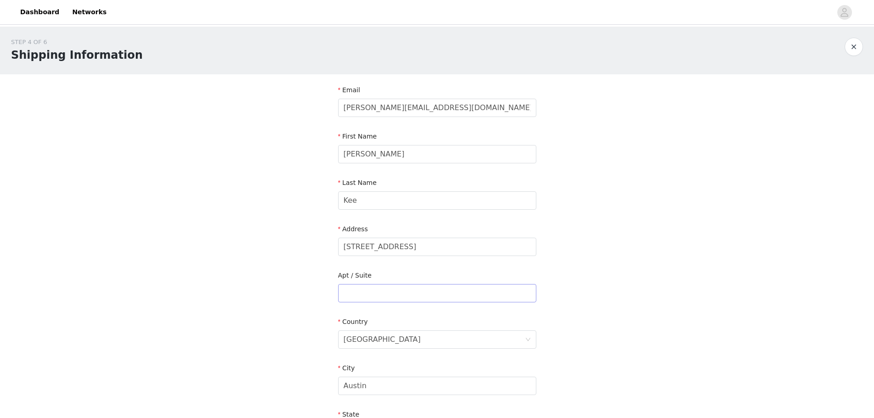
scroll to position [208, 0]
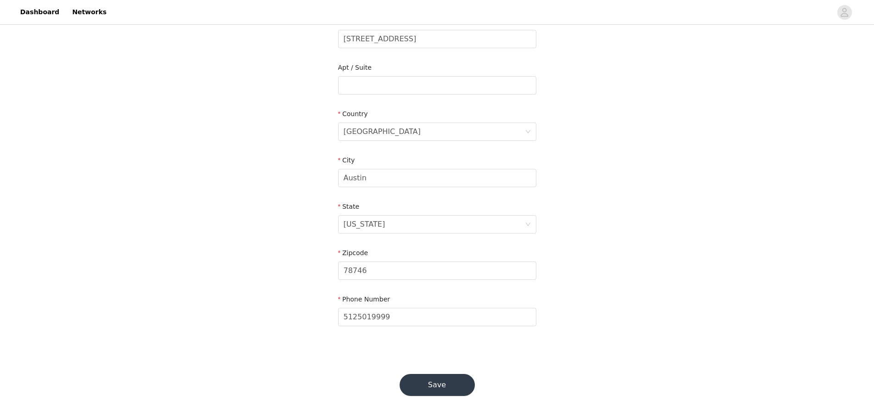
click at [424, 384] on button "Save" at bounding box center [437, 385] width 75 height 22
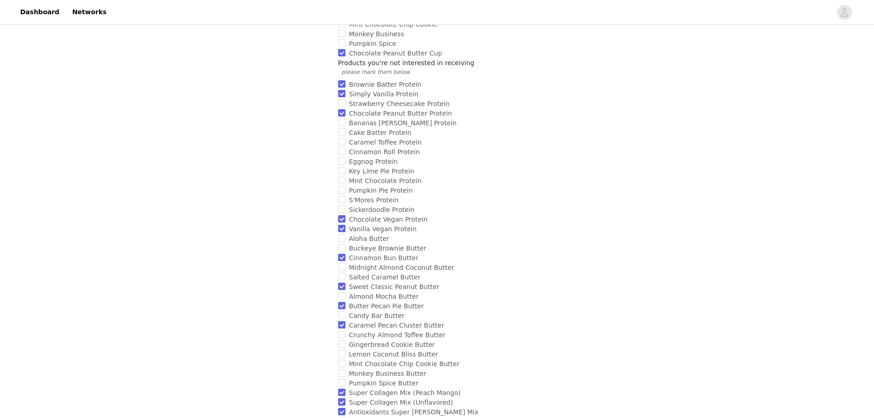
scroll to position [689, 0]
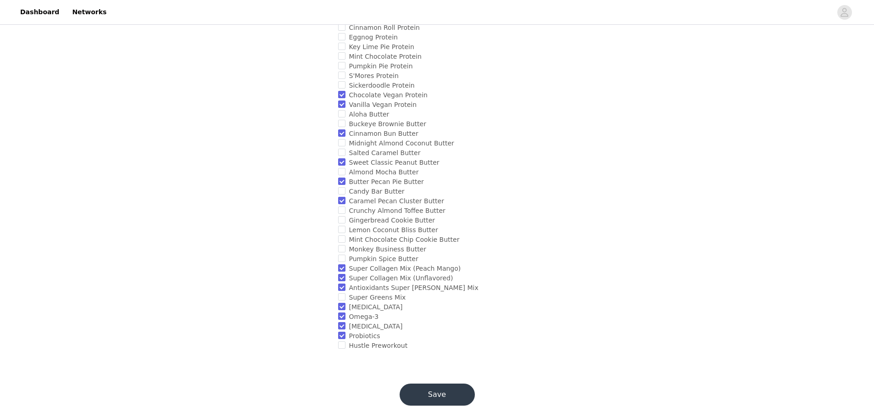
click at [432, 384] on button "Save" at bounding box center [437, 395] width 75 height 22
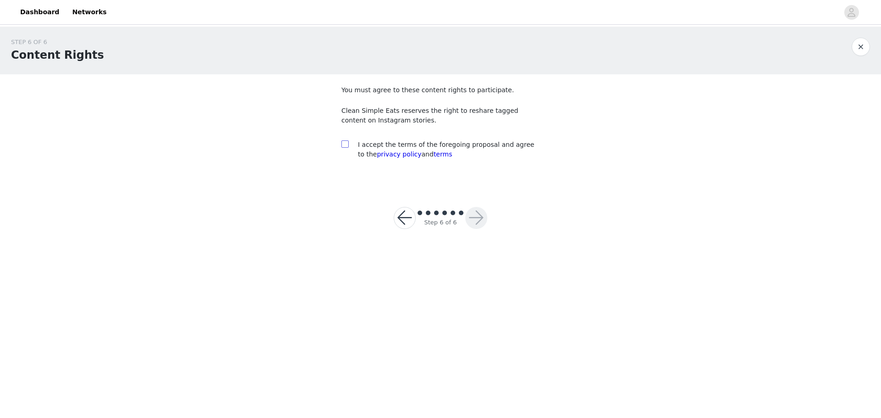
click at [344, 146] on input "checkbox" at bounding box center [344, 143] width 6 height 6
checkbox input "true"
click at [472, 216] on button "button" at bounding box center [476, 218] width 22 height 22
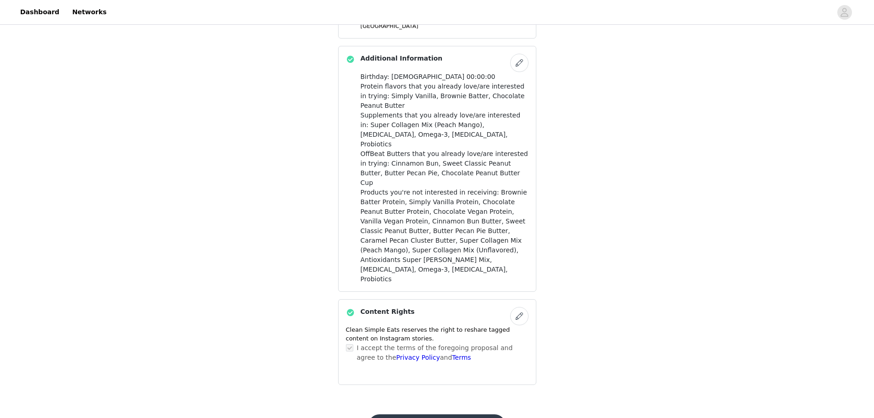
scroll to position [554, 0]
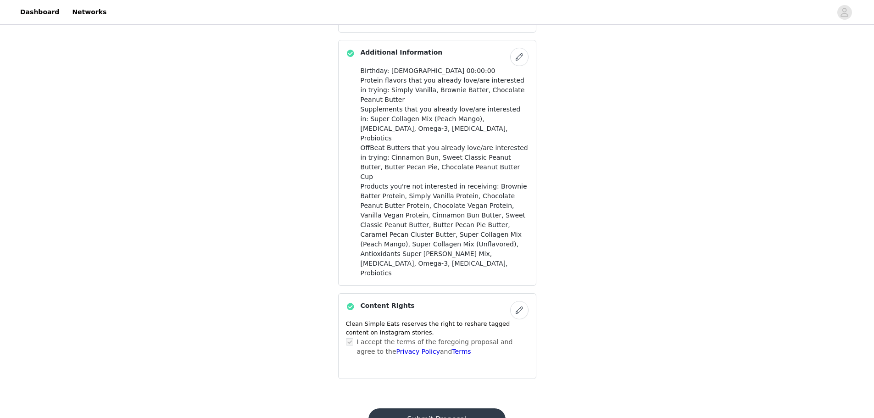
click at [440, 408] on button "Submit Proposal" at bounding box center [436, 419] width 137 height 22
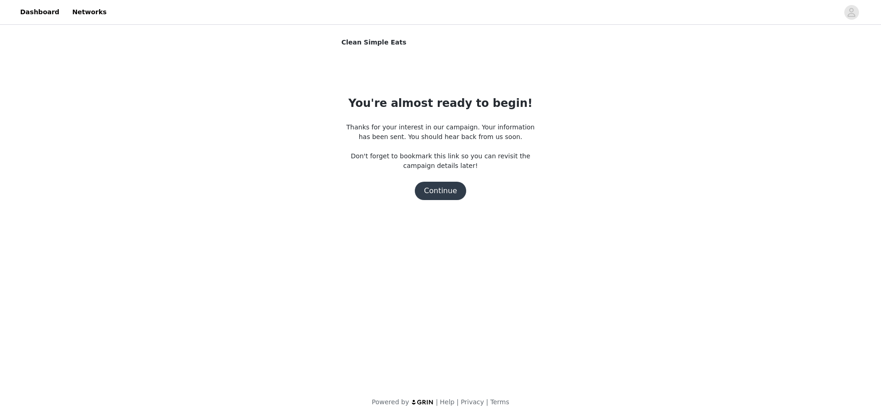
click at [437, 182] on button "Continue" at bounding box center [440, 191] width 51 height 18
